Goal: Information Seeking & Learning: Learn about a topic

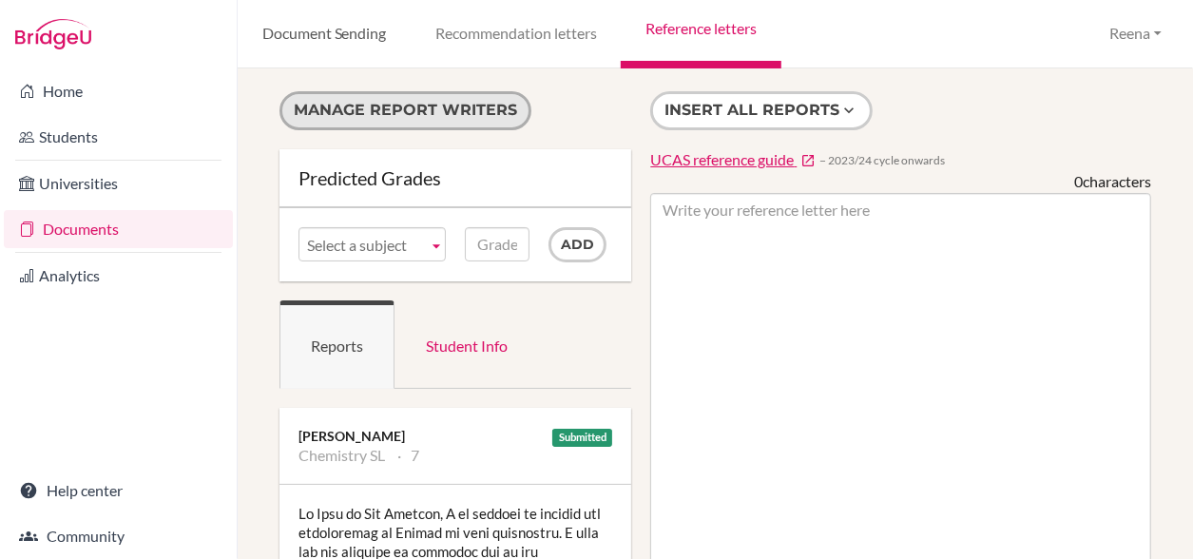
drag, startPoint x: 385, startPoint y: 92, endPoint x: 319, endPoint y: 37, distance: 85.7
click at [319, 37] on div "Document Sending Recommendation letters Reference letters Reena Profile School …" at bounding box center [715, 279] width 955 height 559
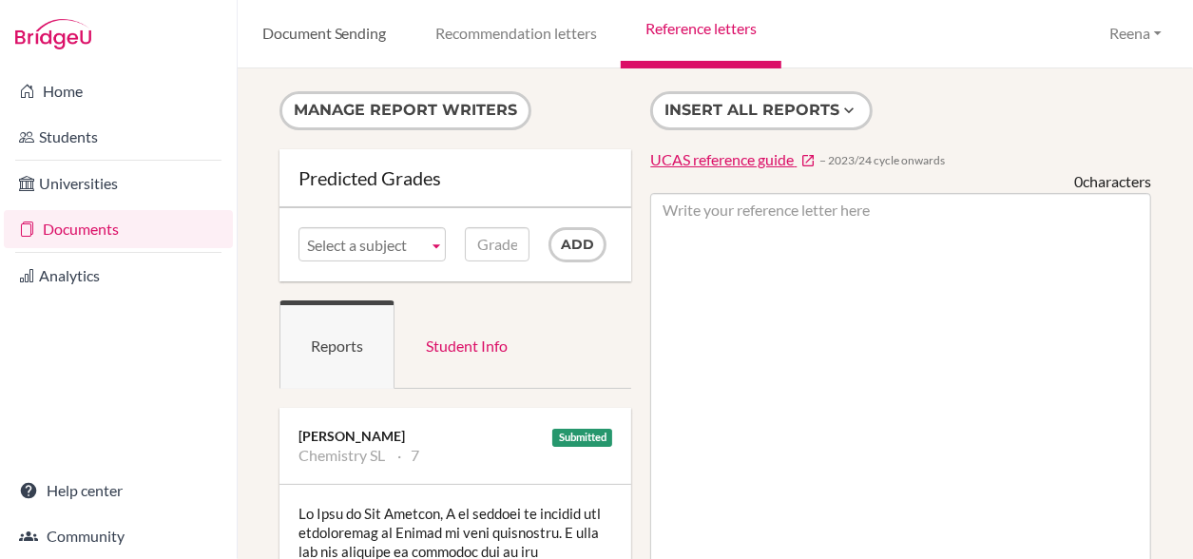
click at [319, 37] on link "Document Sending" at bounding box center [324, 34] width 173 height 68
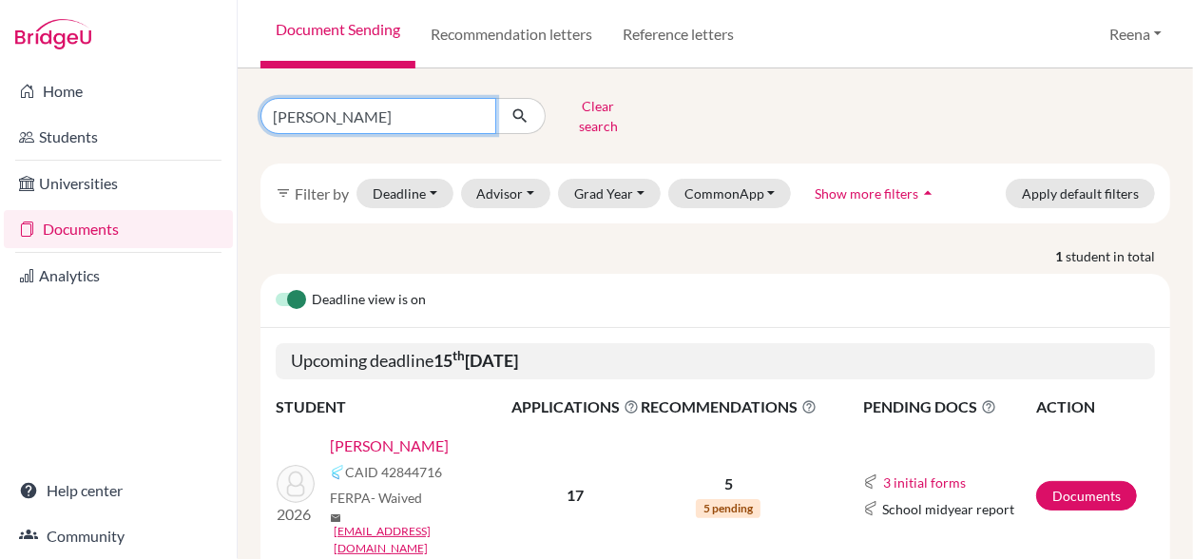
click at [375, 118] on input "Aarush Anand" at bounding box center [378, 116] width 236 height 36
type input "Anahita"
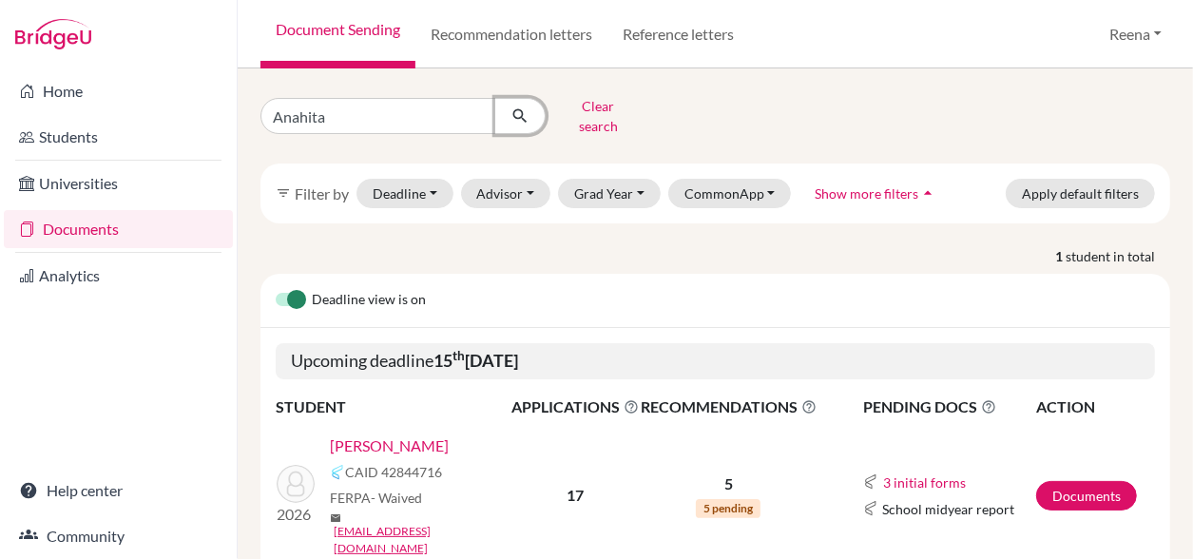
click at [521, 106] on icon "submit" at bounding box center [520, 115] width 19 height 19
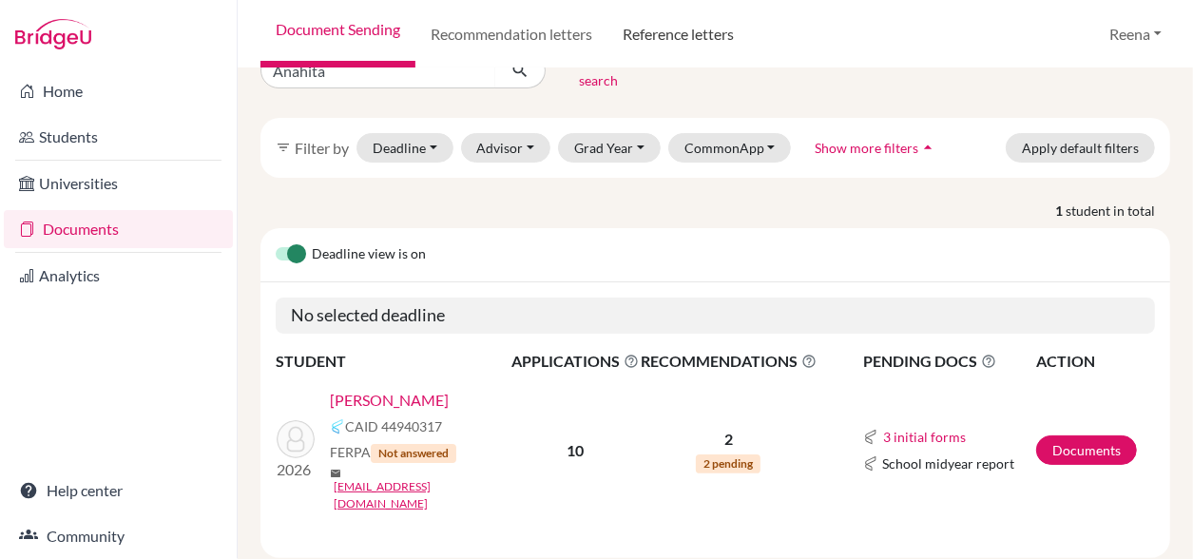
click at [673, 39] on link "Reference letters" at bounding box center [678, 34] width 142 height 68
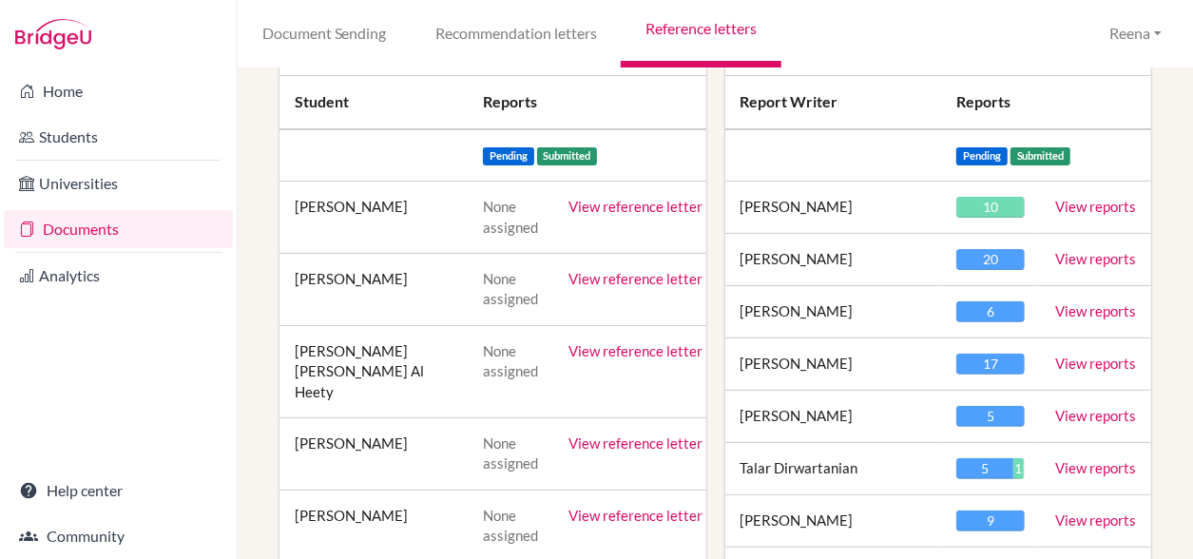
scroll to position [223, 0]
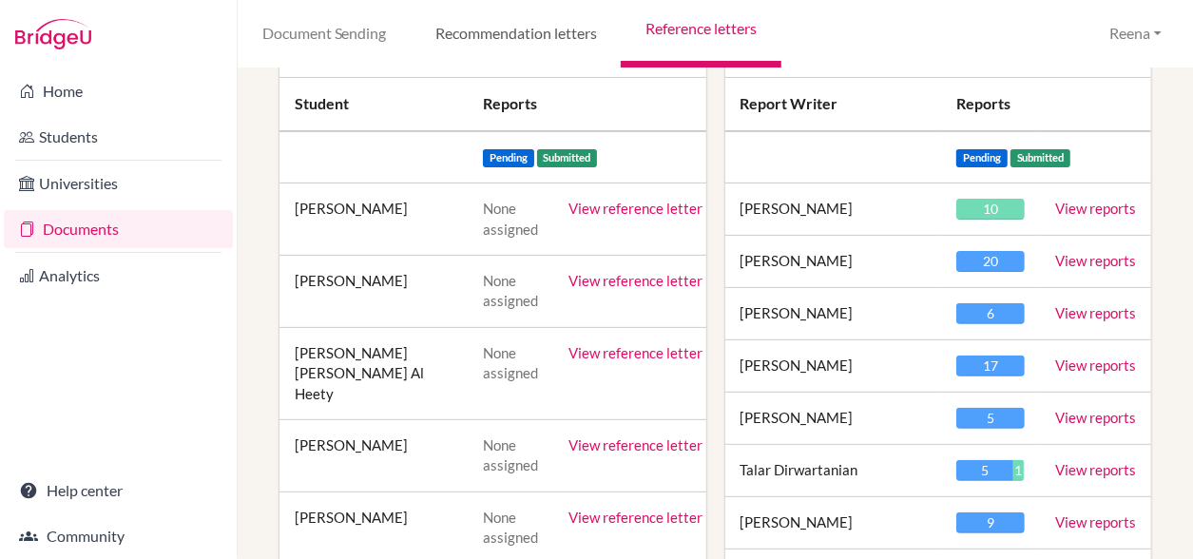
click at [511, 37] on link "Recommendation letters" at bounding box center [516, 34] width 210 height 68
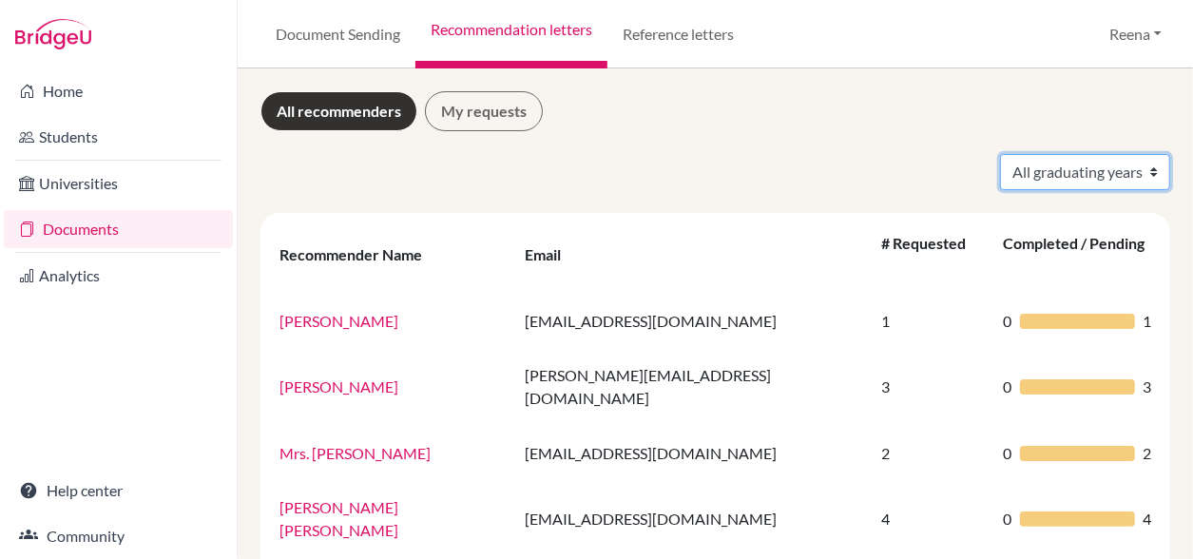
click at [1084, 169] on select "All graduating years 2022 2023 2024 2026" at bounding box center [1085, 172] width 170 height 36
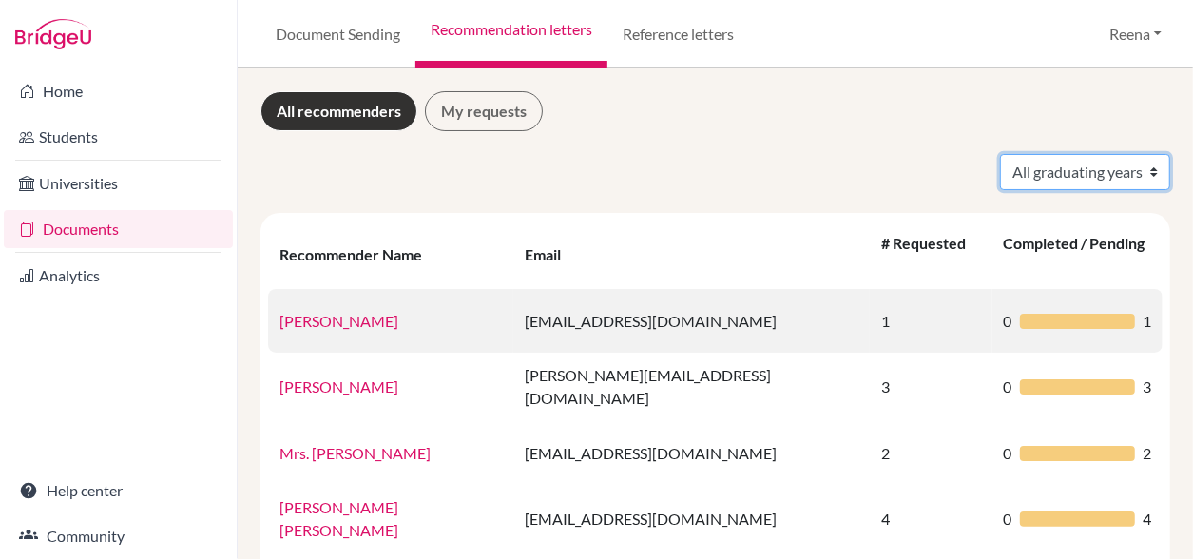
select select "2026"
click at [1000, 154] on select "All graduating years 2022 2023 2024 2026" at bounding box center [1085, 172] width 170 height 36
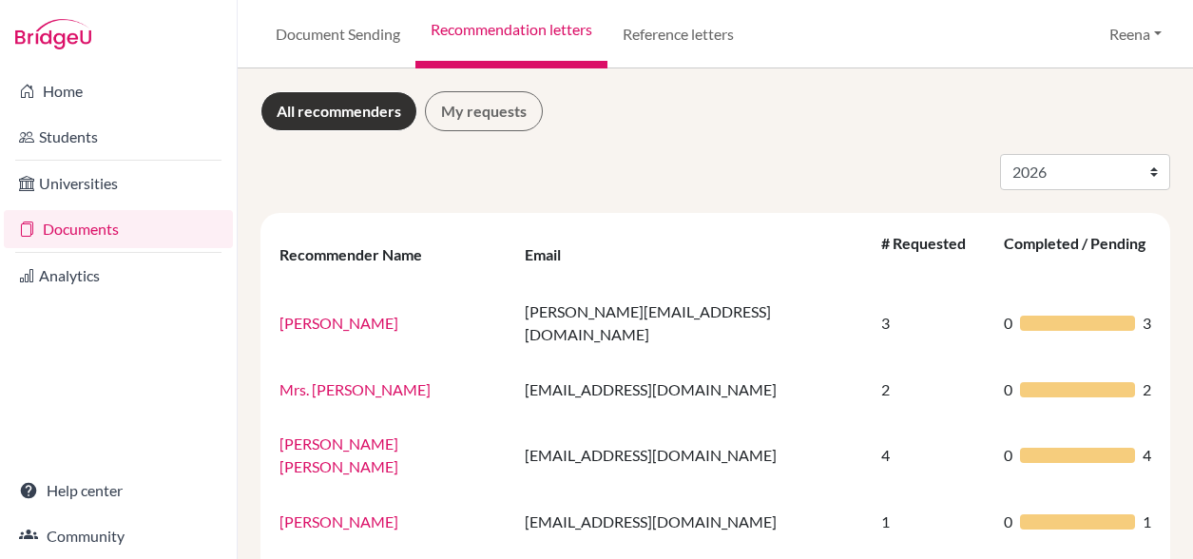
select select "2026"
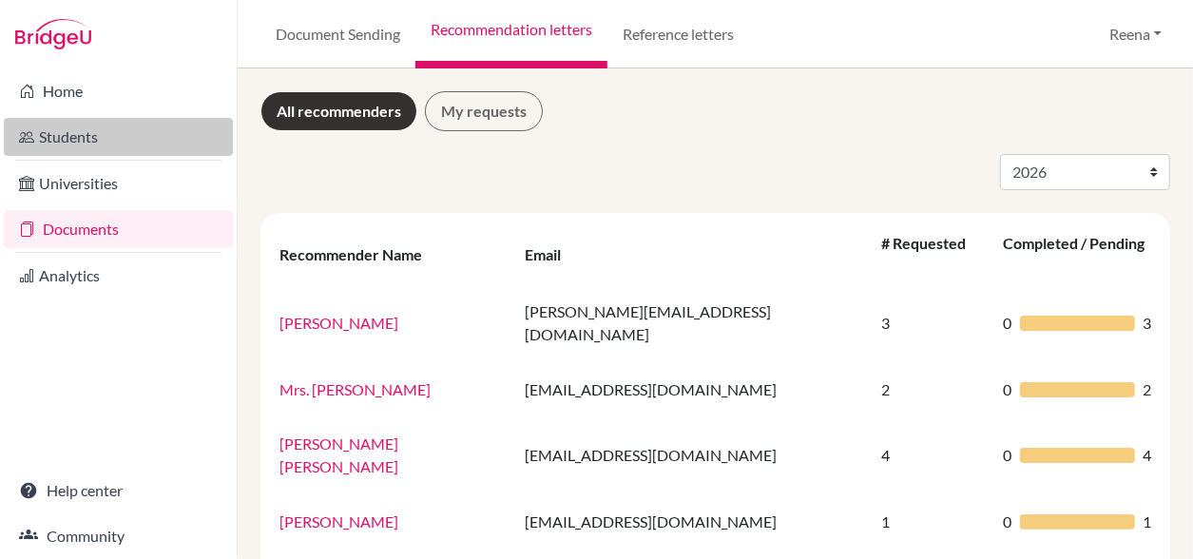
click at [80, 136] on link "Students" at bounding box center [118, 137] width 229 height 38
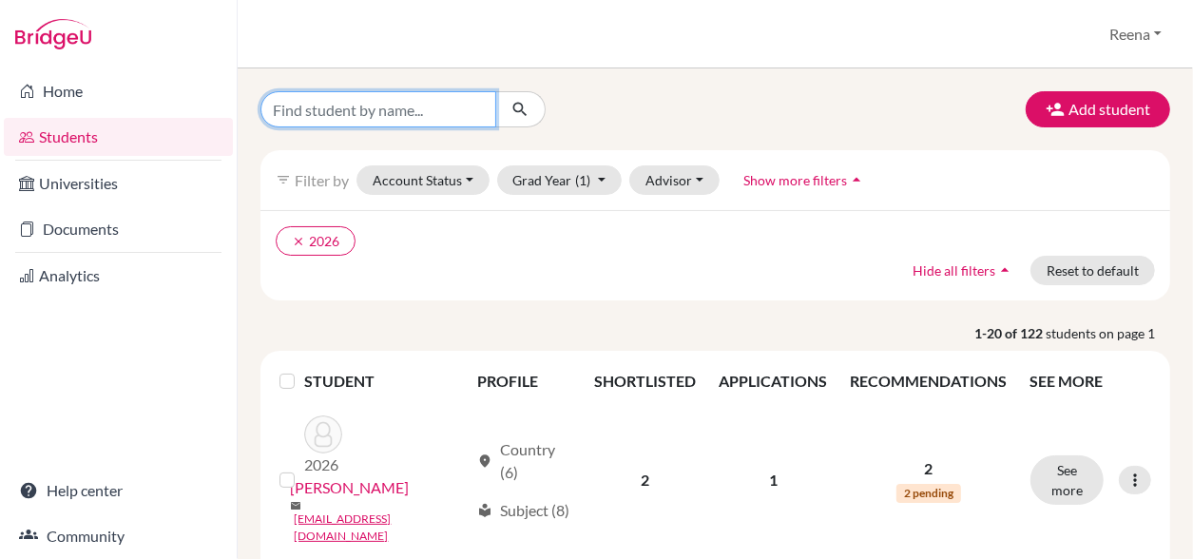
click at [312, 111] on input "Find student by name..." at bounding box center [378, 109] width 236 height 36
type input "[MEDICAL_DATA]"
click at [522, 106] on icon "submit" at bounding box center [520, 109] width 19 height 19
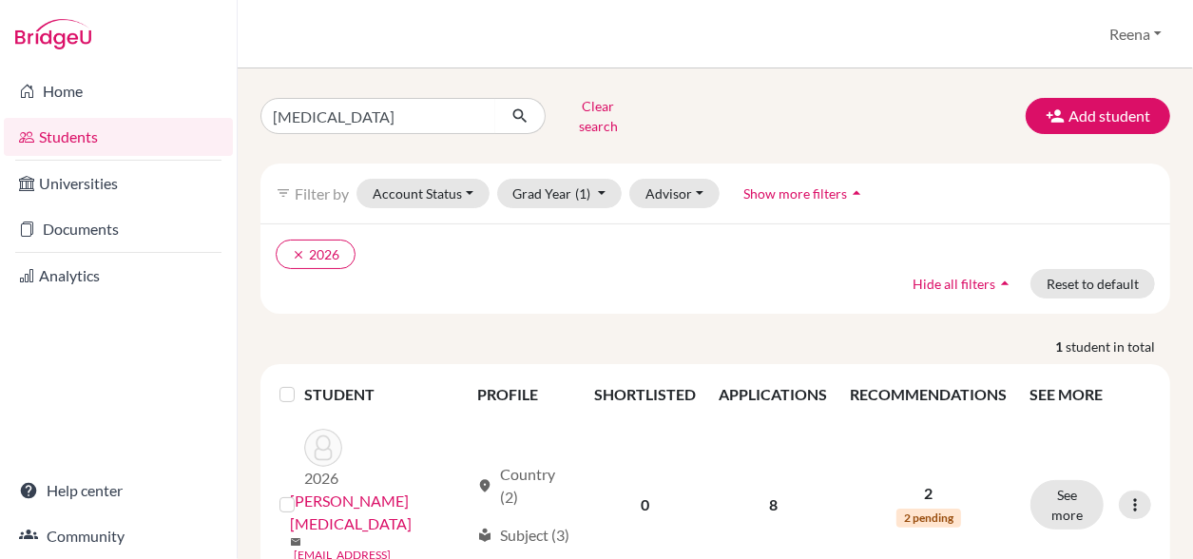
scroll to position [25, 0]
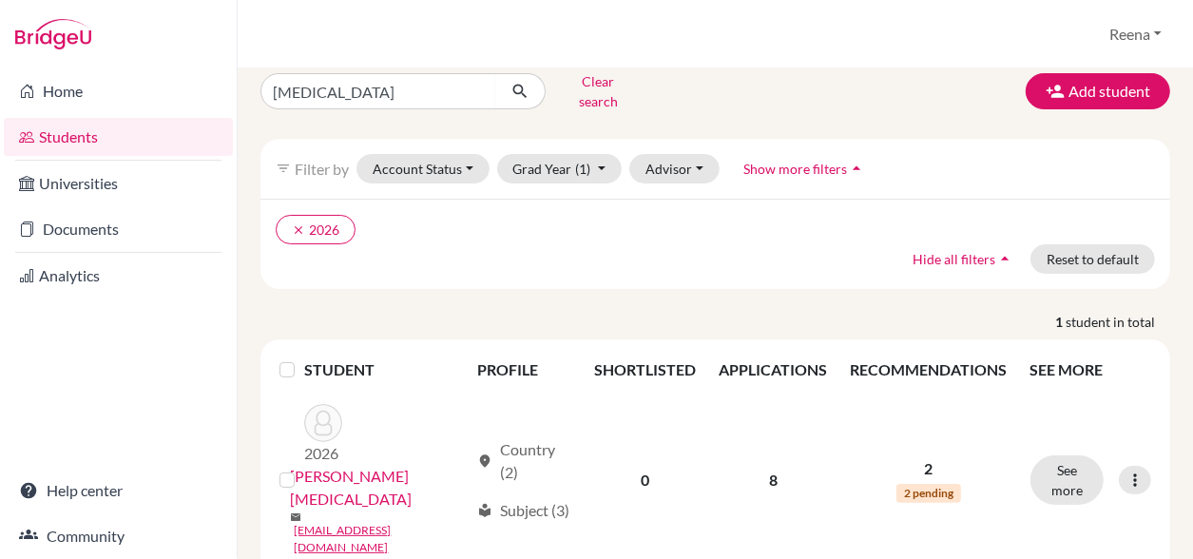
click at [638, 353] on th "SHORTLISTED" at bounding box center [646, 370] width 125 height 46
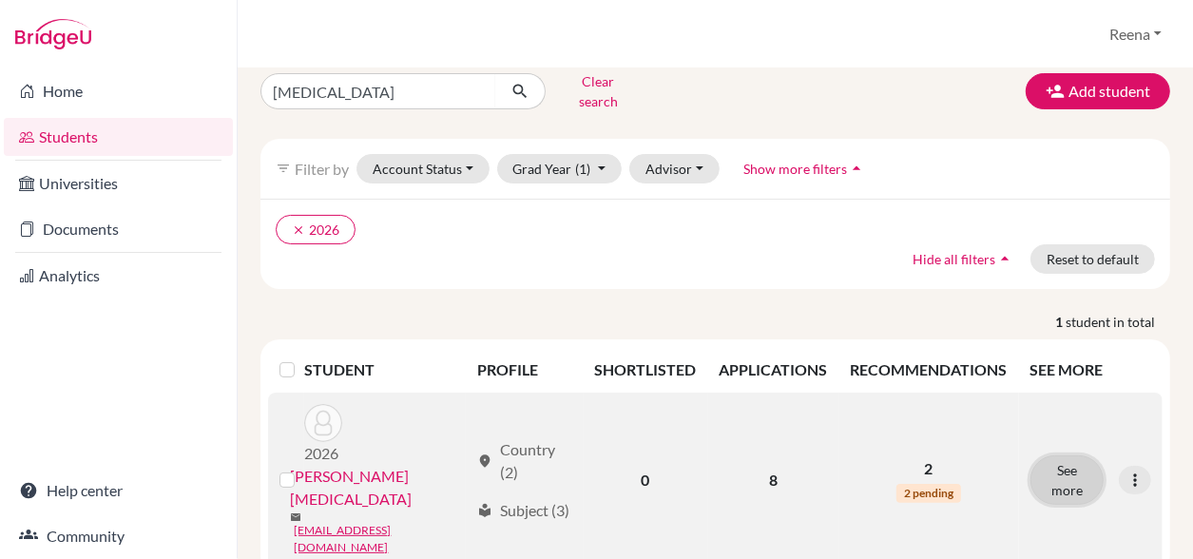
click at [1061, 455] on button "See more" at bounding box center [1067, 479] width 73 height 49
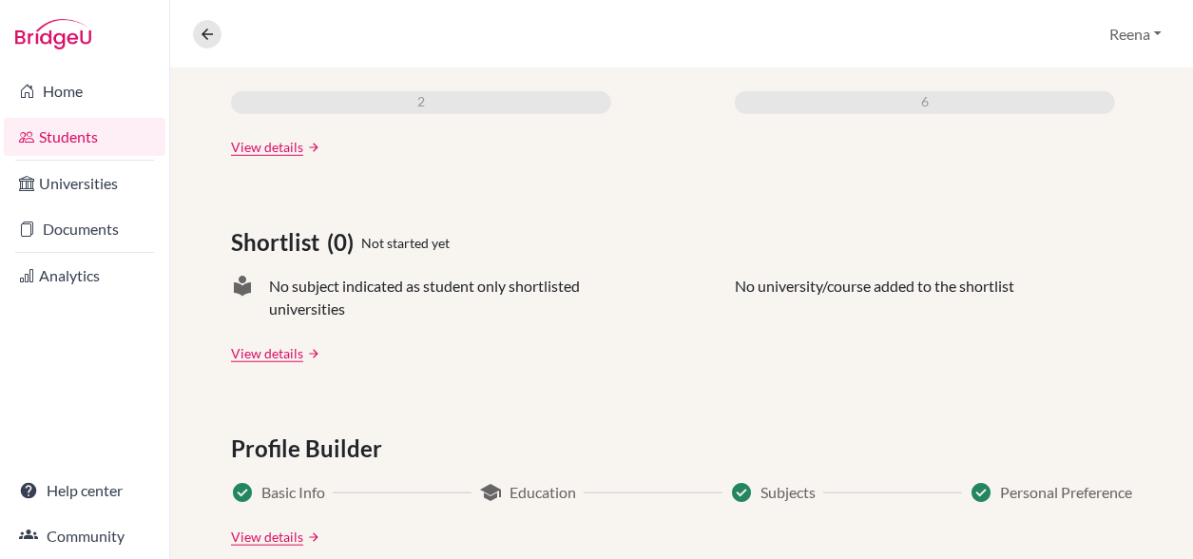
scroll to position [761, 0]
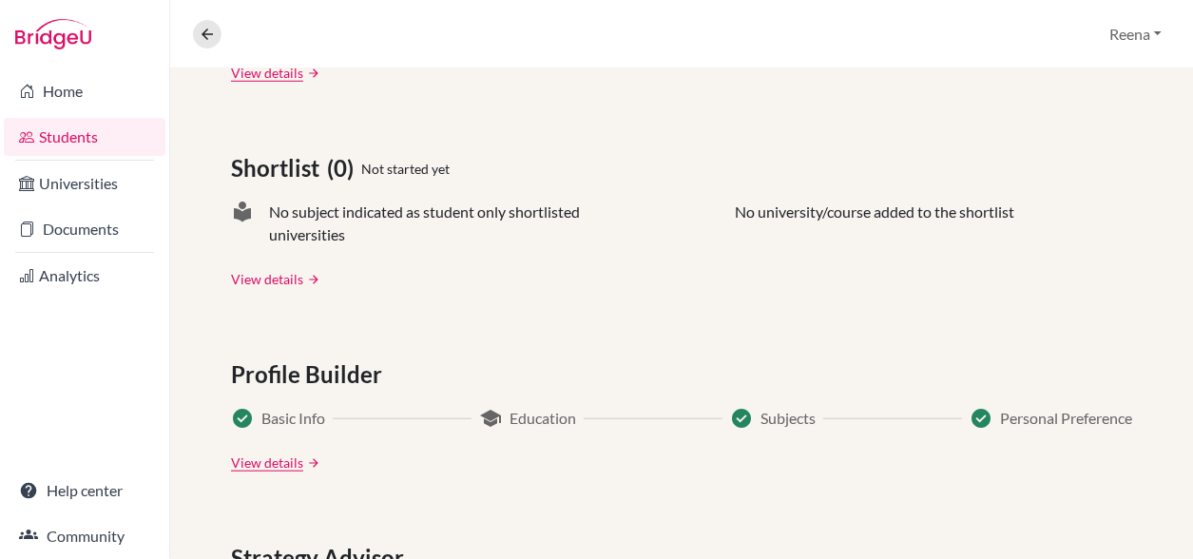
click at [279, 279] on link "View details" at bounding box center [267, 279] width 72 height 20
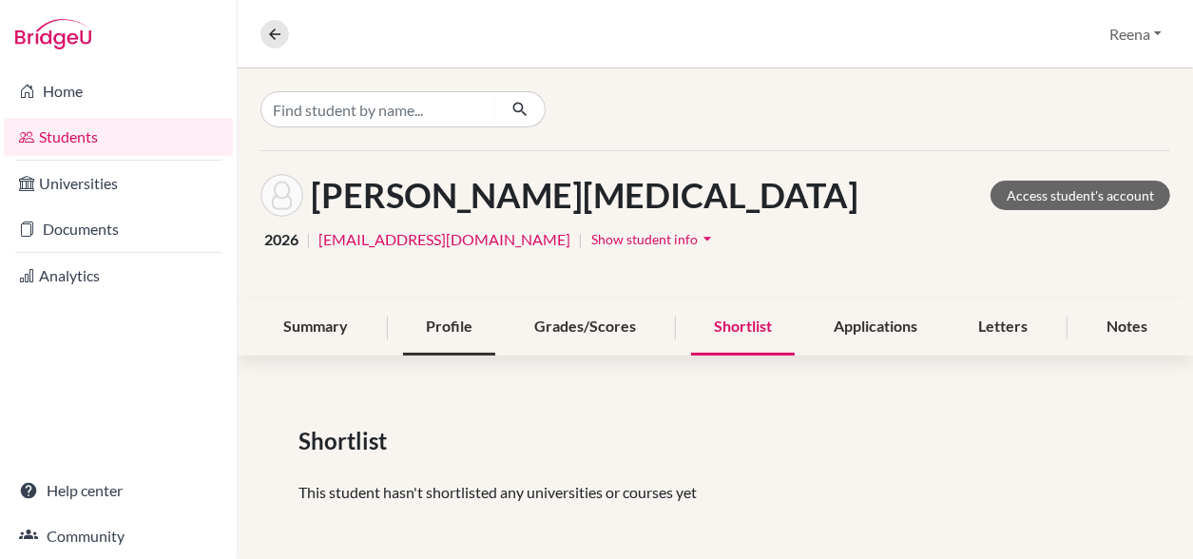
click at [453, 339] on div "Profile" at bounding box center [449, 327] width 92 height 56
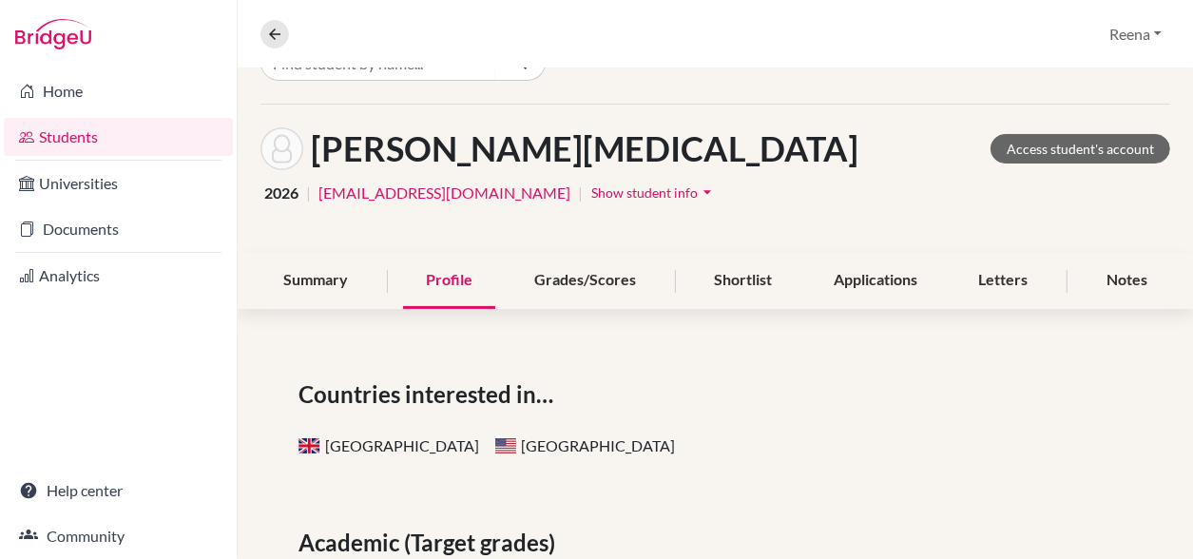
scroll to position [48, 0]
click at [494, 439] on span at bounding box center [505, 444] width 23 height 17
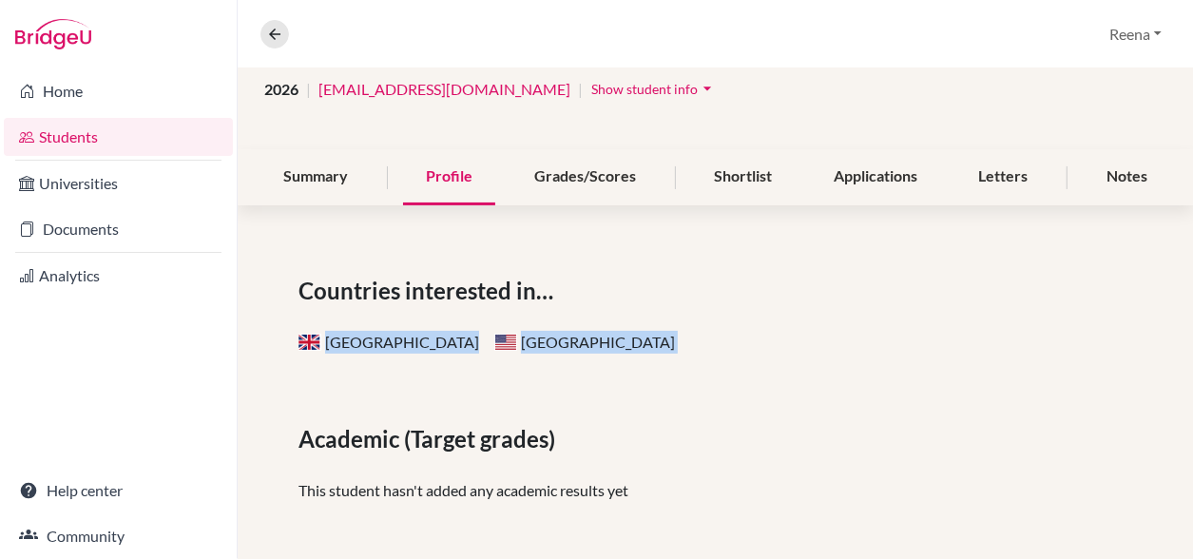
scroll to position [148, 0]
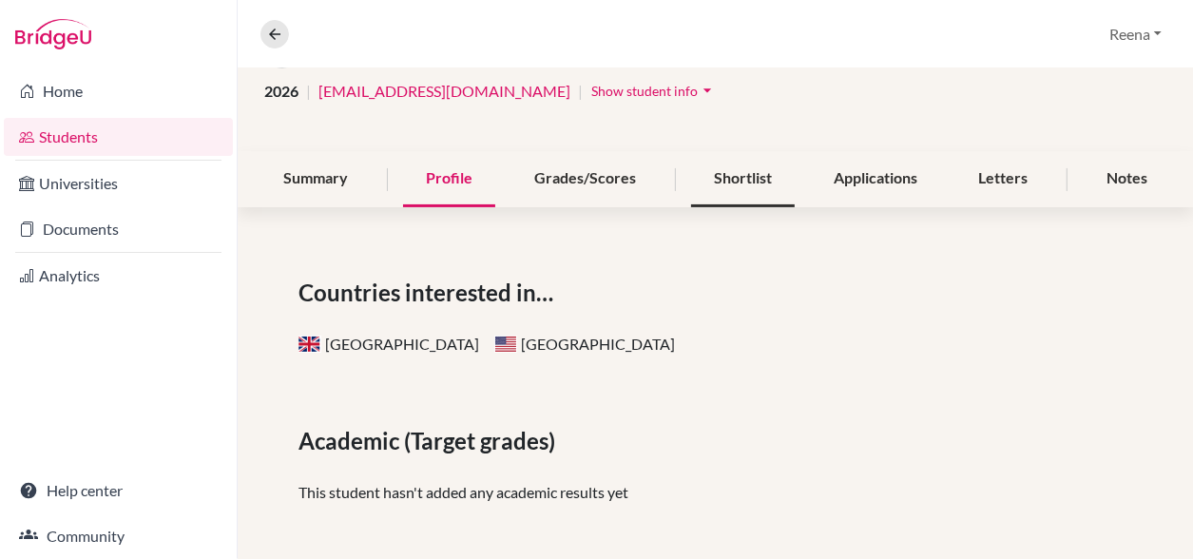
click at [749, 195] on div "Shortlist" at bounding box center [743, 179] width 104 height 56
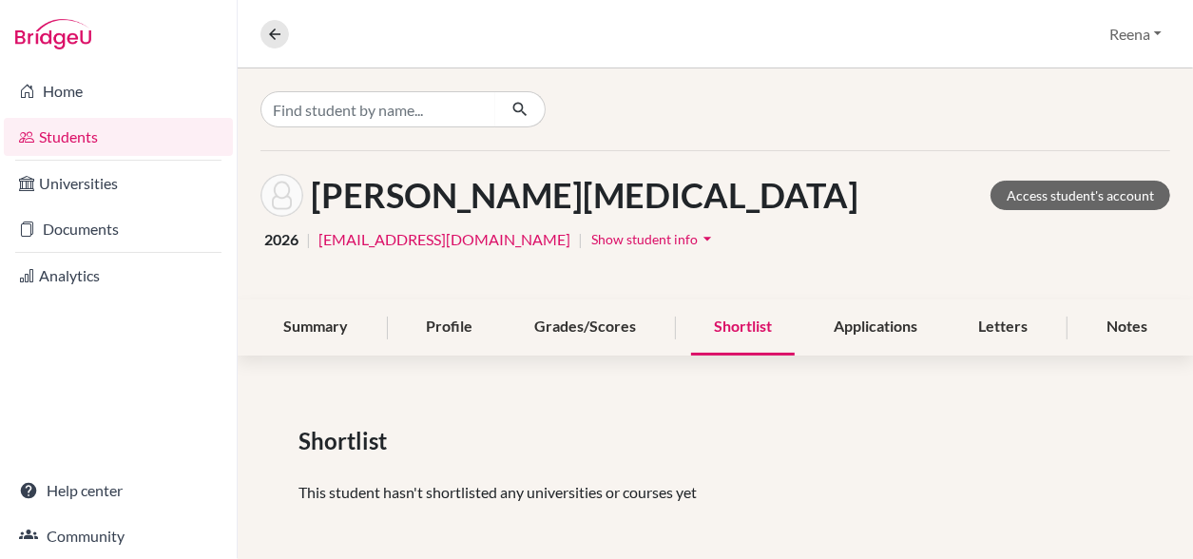
scroll to position [4, 0]
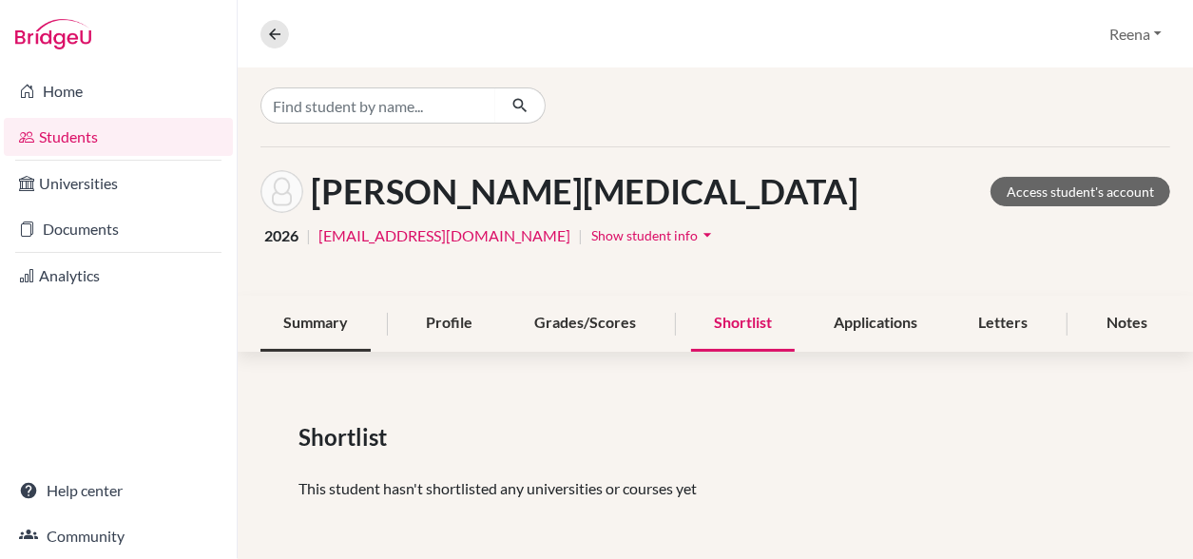
click at [333, 330] on div "Summary" at bounding box center [315, 324] width 110 height 56
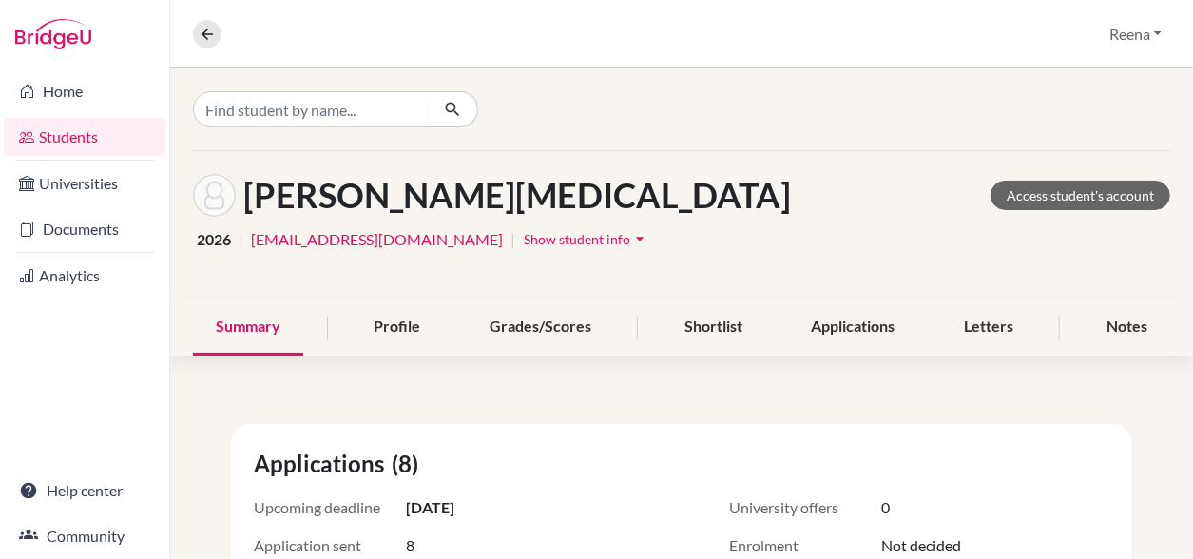
click at [525, 245] on span "Show student info" at bounding box center [577, 239] width 106 height 16
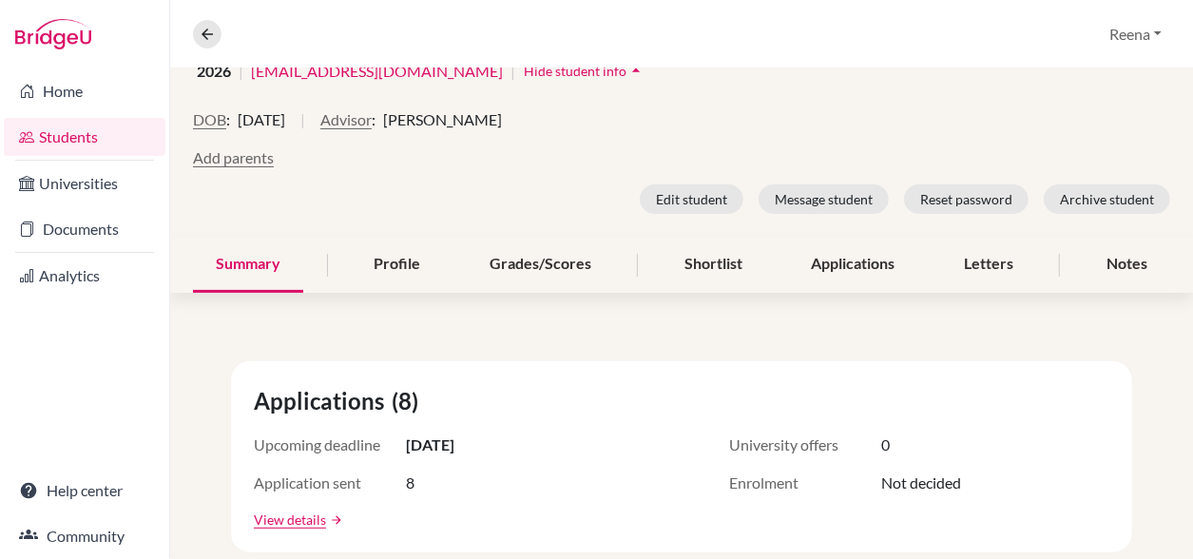
scroll to position [167, 0]
click at [823, 263] on div "Applications" at bounding box center [852, 266] width 129 height 56
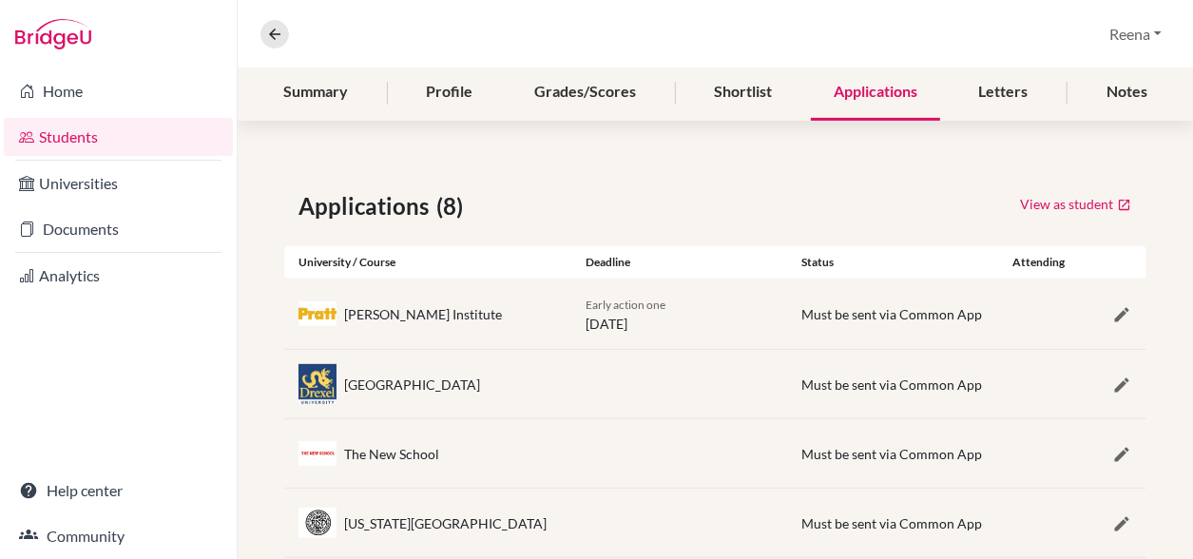
scroll to position [329, 0]
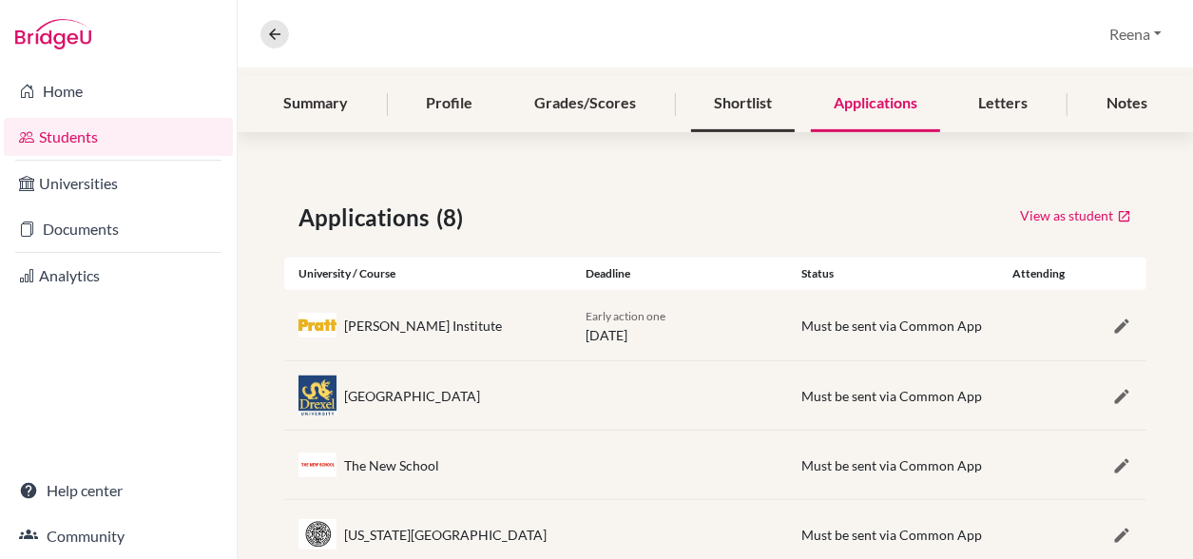
click at [734, 100] on div "Shortlist" at bounding box center [743, 104] width 104 height 56
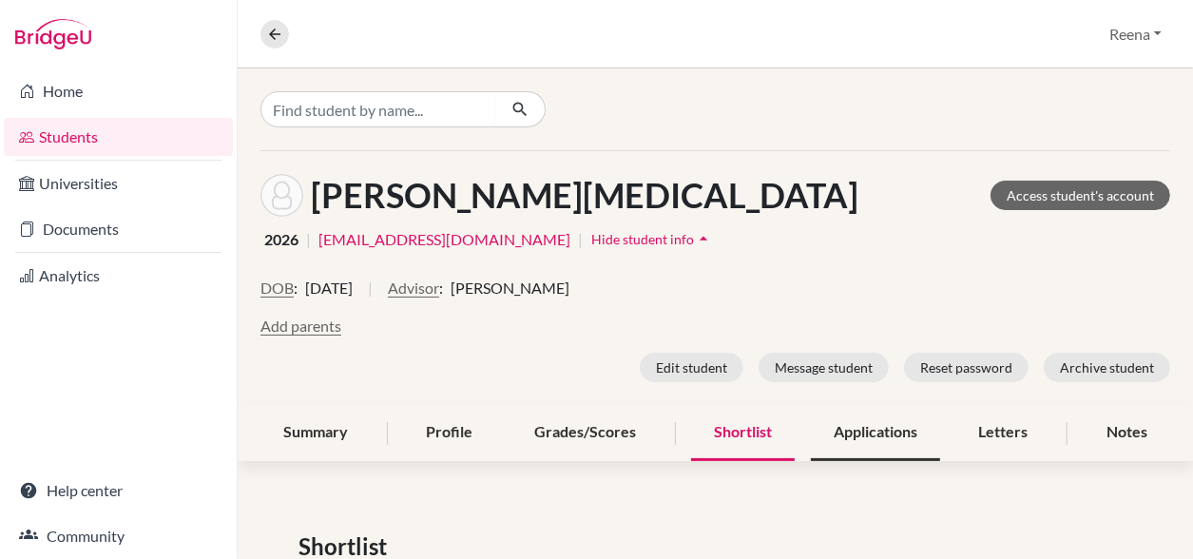
click at [869, 427] on div "Applications" at bounding box center [875, 433] width 129 height 56
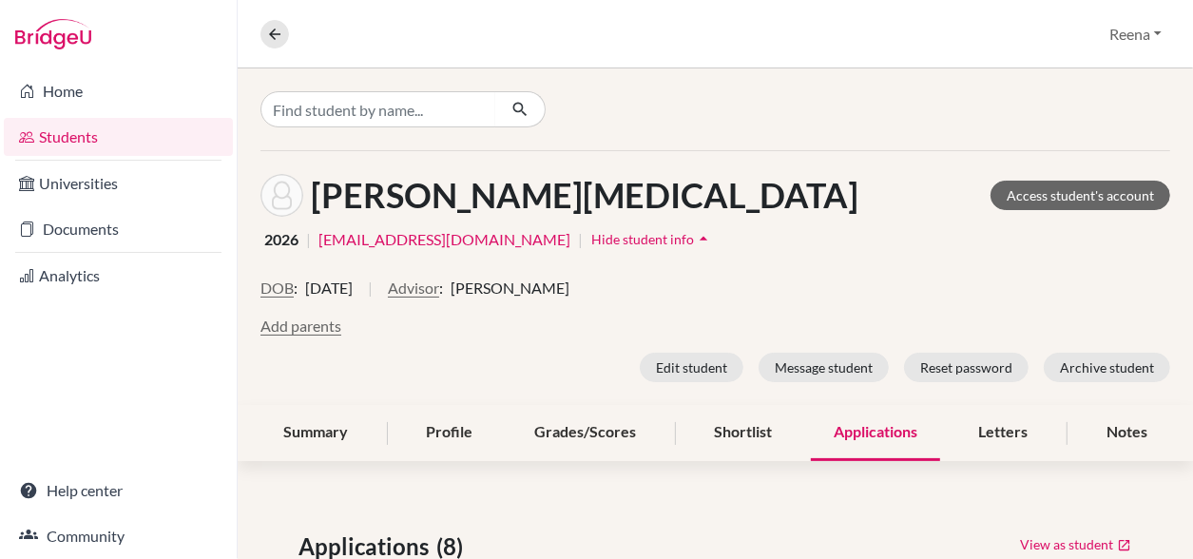
click at [1122, 269] on div "[PERSON_NAME][MEDICAL_DATA] Access student's account 2026 | [EMAIL_ADDRESS][DOM…" at bounding box center [715, 278] width 955 height 254
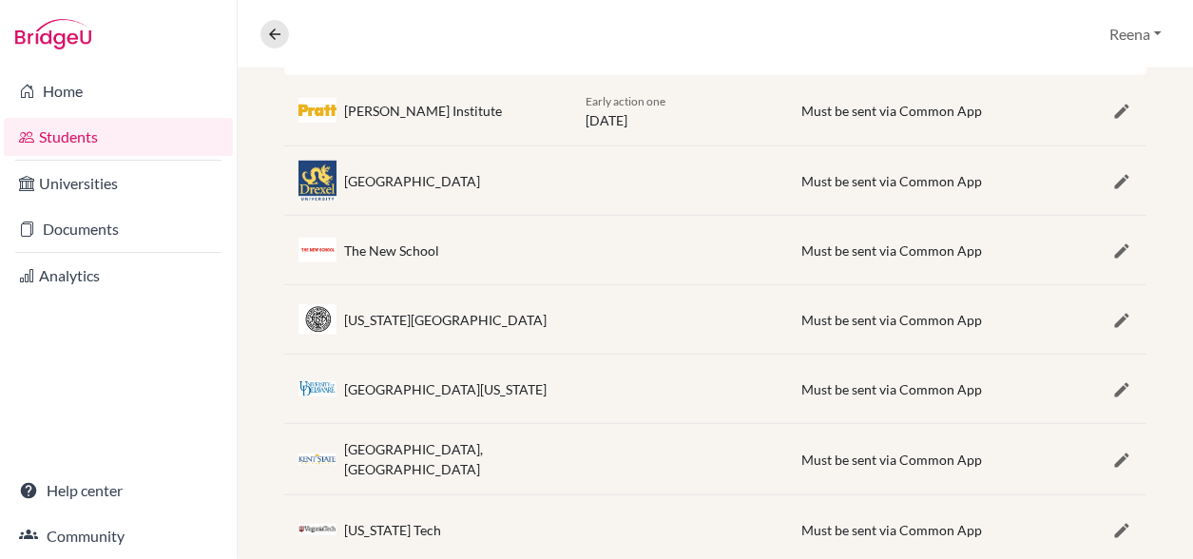
scroll to position [532, 0]
